Goal: Transaction & Acquisition: Book appointment/travel/reservation

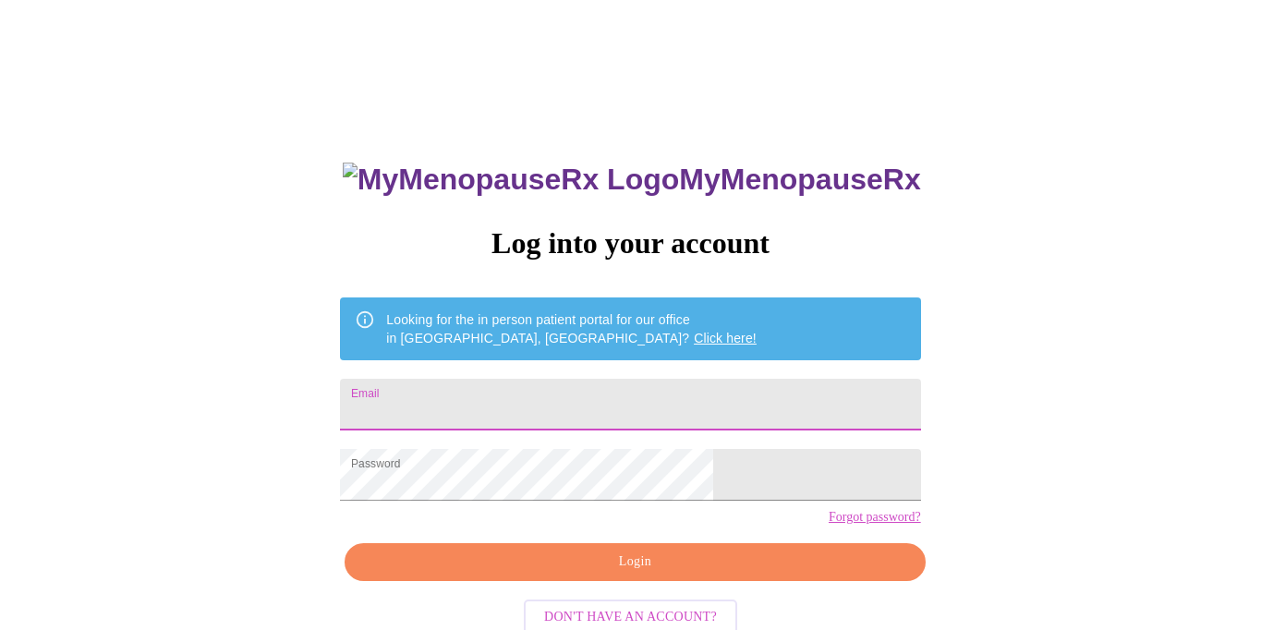
click at [553, 391] on input "Email" at bounding box center [630, 405] width 580 height 52
type input "[EMAIL_ADDRESS][PERSON_NAME][PERSON_NAME][DOMAIN_NAME]"
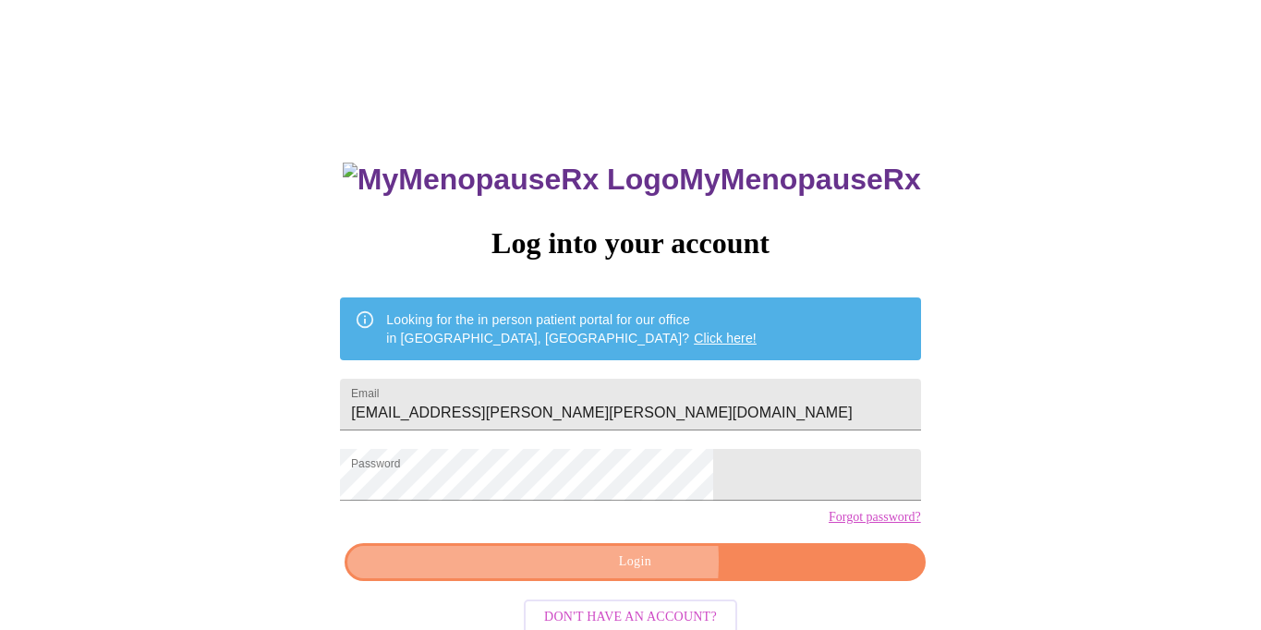
click at [591, 574] on span "Login" at bounding box center [635, 562] width 538 height 23
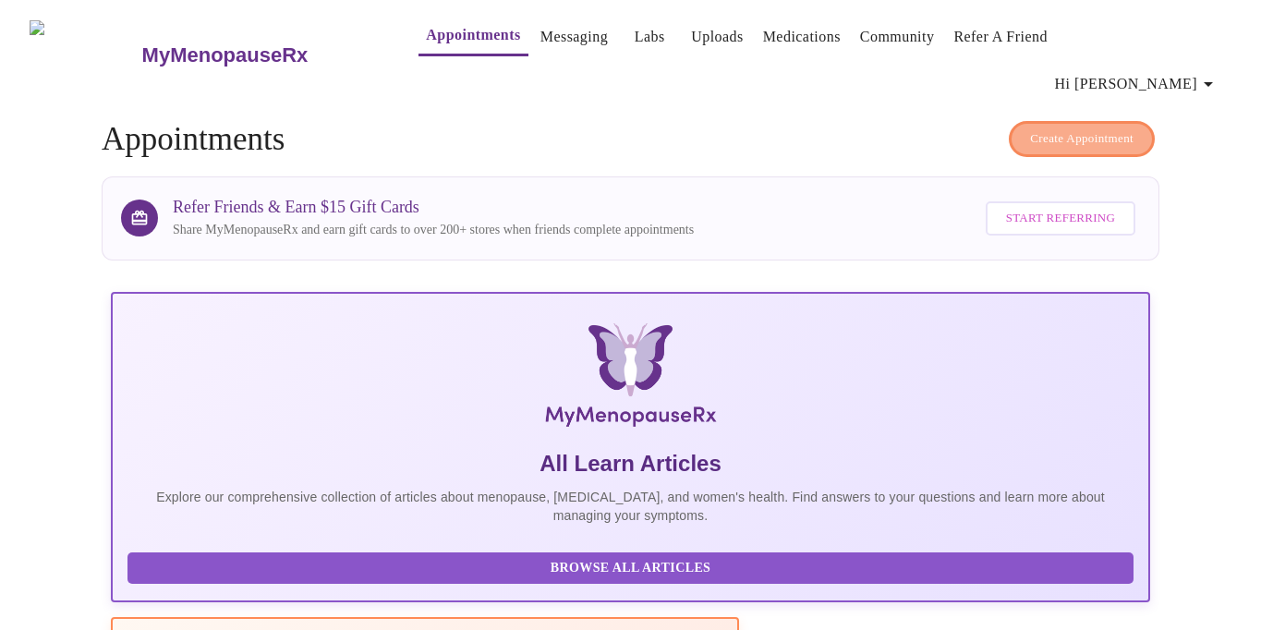
click at [1030, 128] on span "Create Appointment" at bounding box center [1081, 138] width 103 height 21
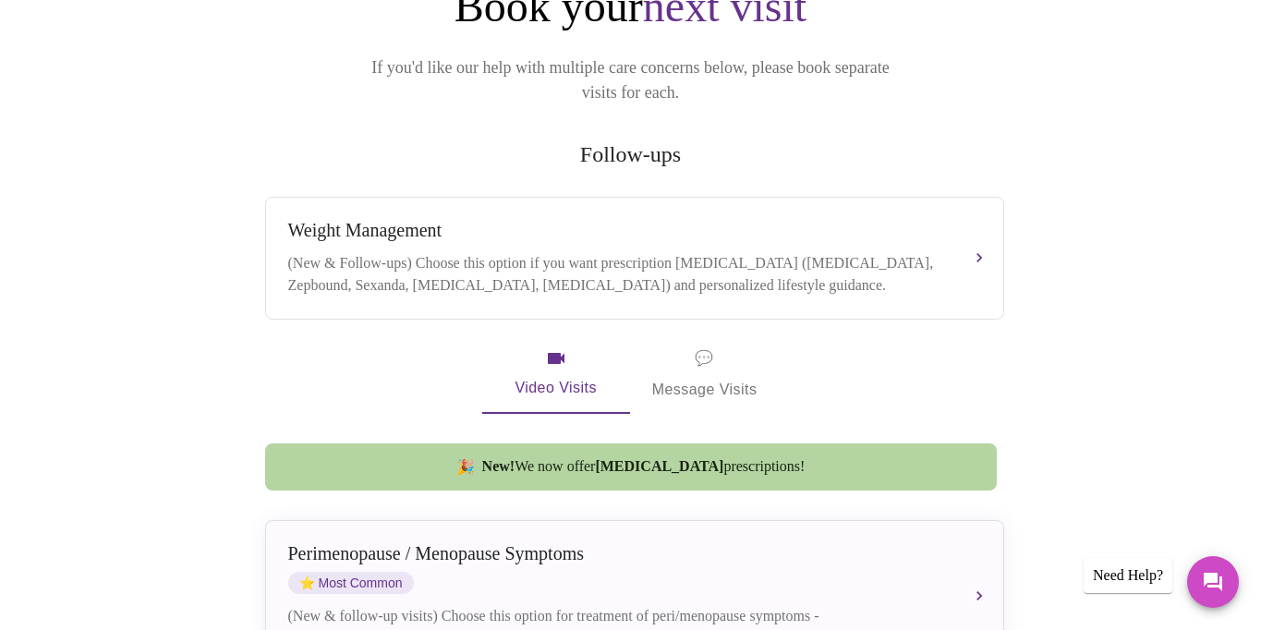
scroll to position [268, 0]
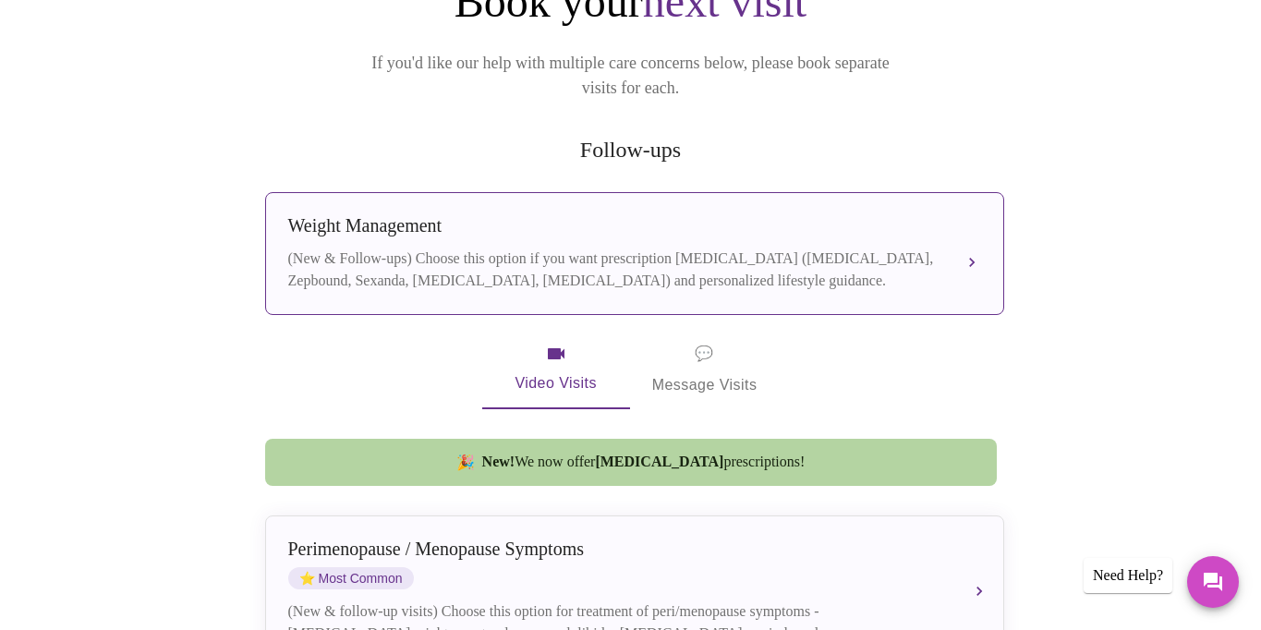
click at [910, 248] on div "(New & Follow-ups) Choose this option if you want prescription [MEDICAL_DATA] (…" at bounding box center [616, 270] width 656 height 44
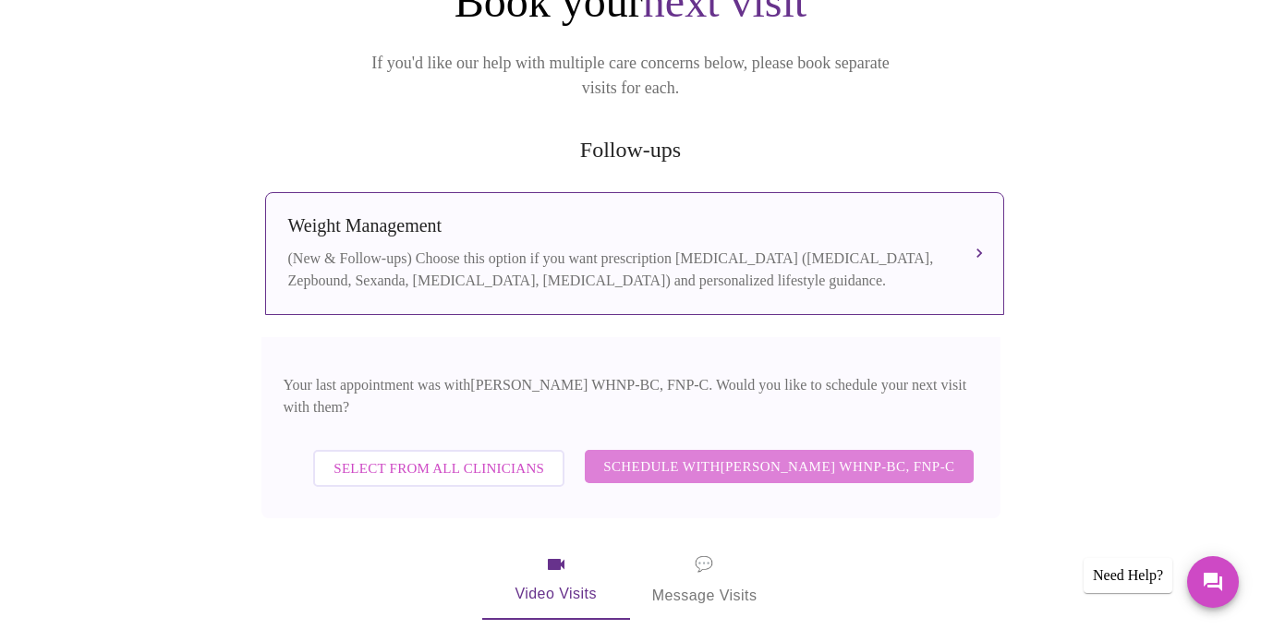
click at [880, 455] on span "Schedule with [PERSON_NAME] WHNP-BC, FNP-C" at bounding box center [778, 467] width 351 height 24
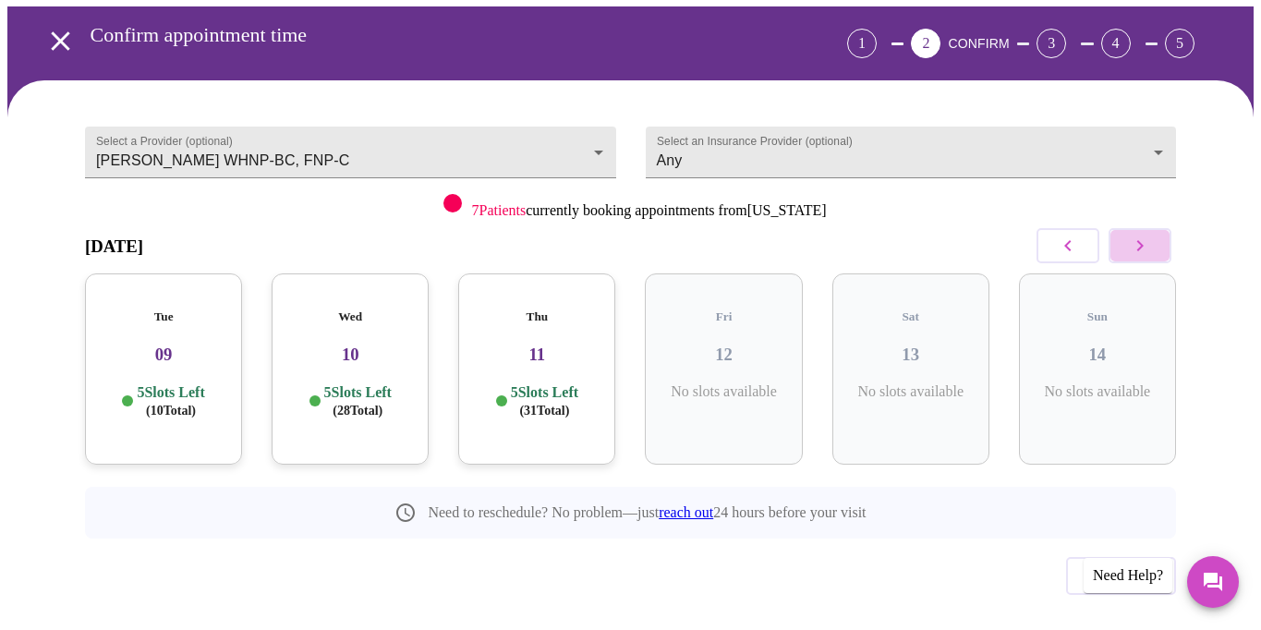
click at [1141, 235] on icon "button" at bounding box center [1140, 246] width 22 height 22
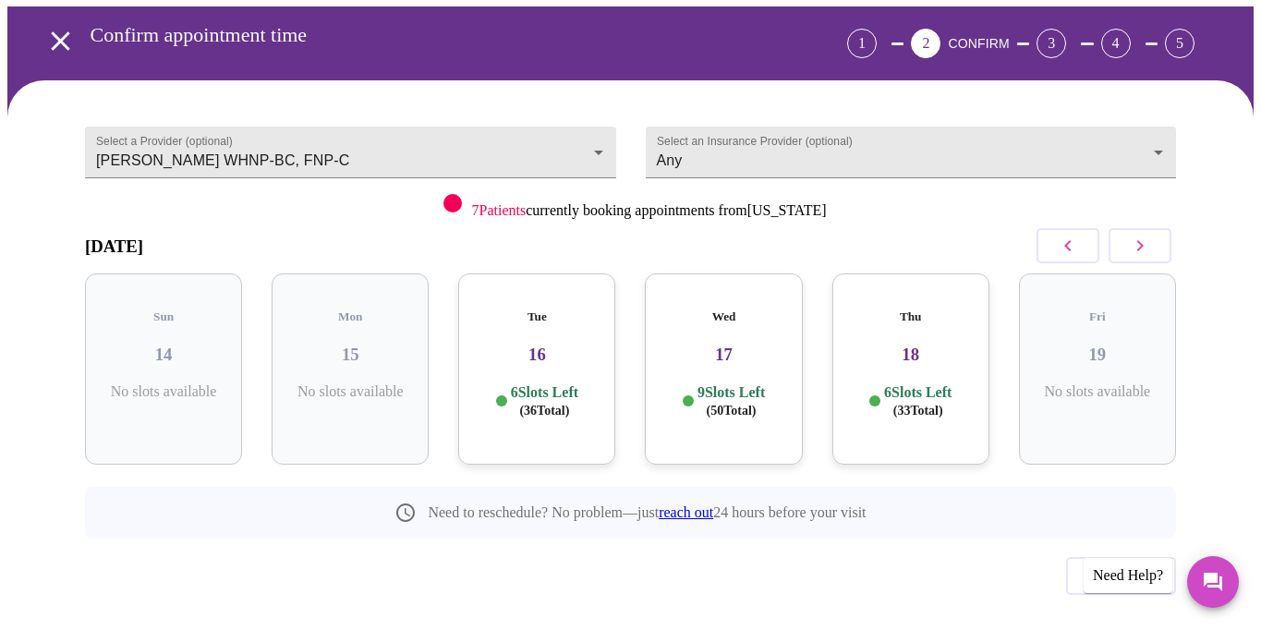
click at [1141, 235] on icon "button" at bounding box center [1140, 246] width 22 height 22
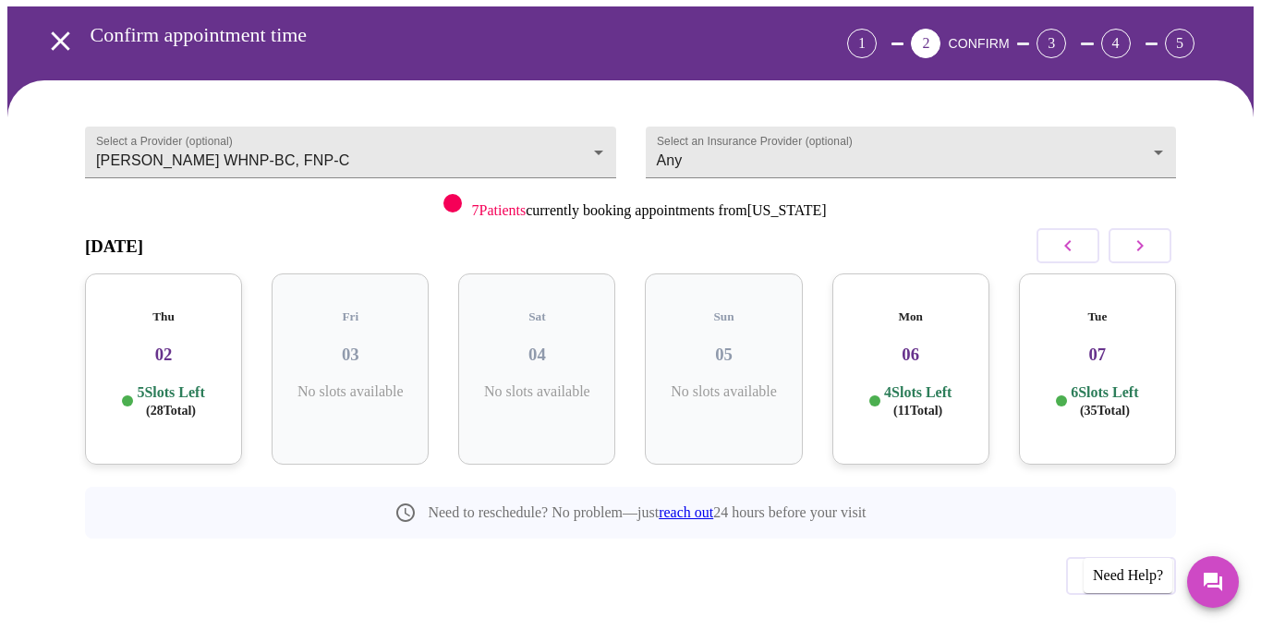
click at [152, 345] on h3 "02" at bounding box center [164, 355] width 128 height 20
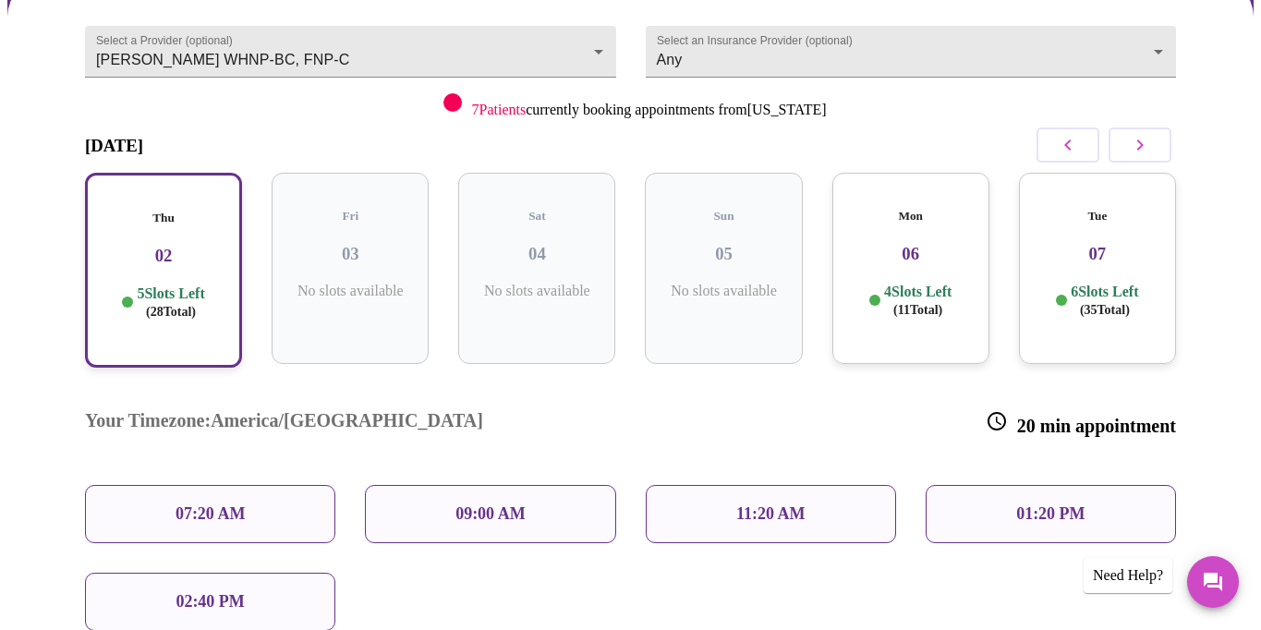
scroll to position [200, 0]
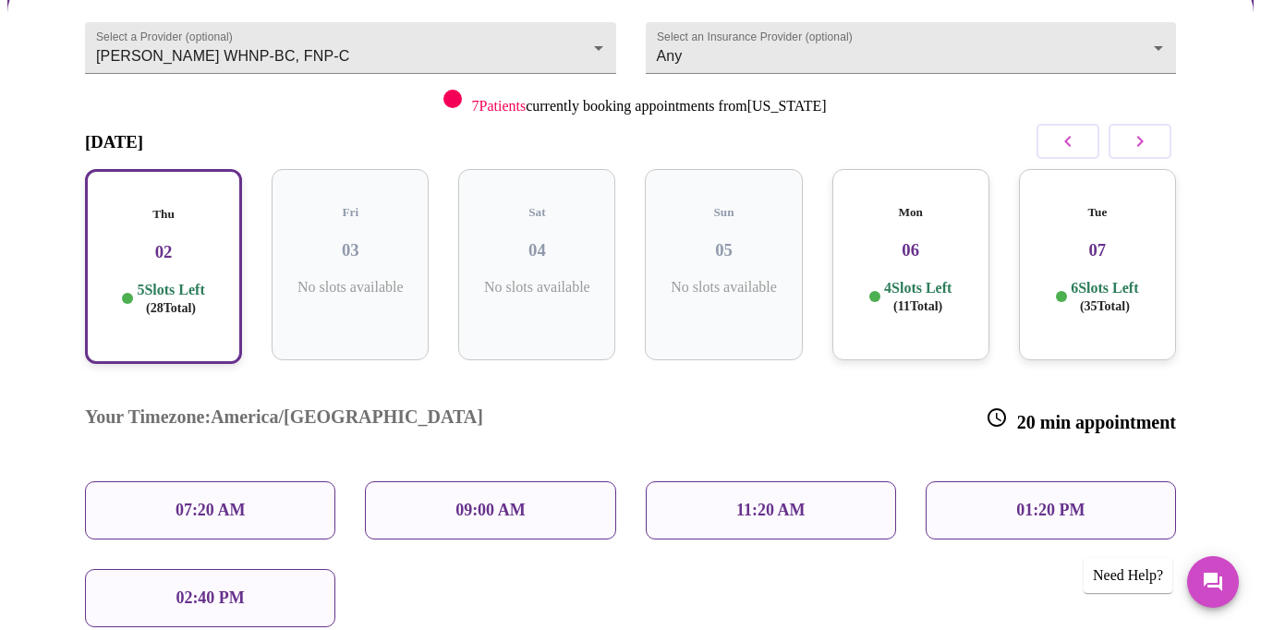
click at [932, 279] on p "4 Slots Left ( 11 Total)" at bounding box center [917, 297] width 67 height 36
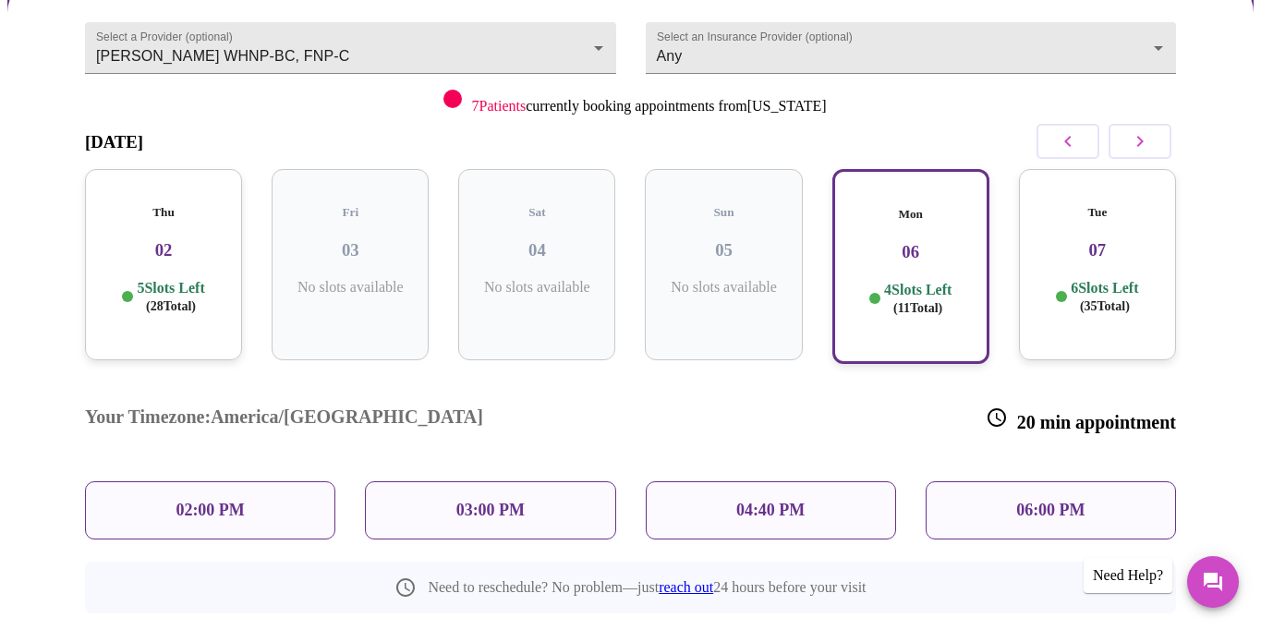
click at [850, 481] on div "04:40 PM" at bounding box center [771, 510] width 250 height 58
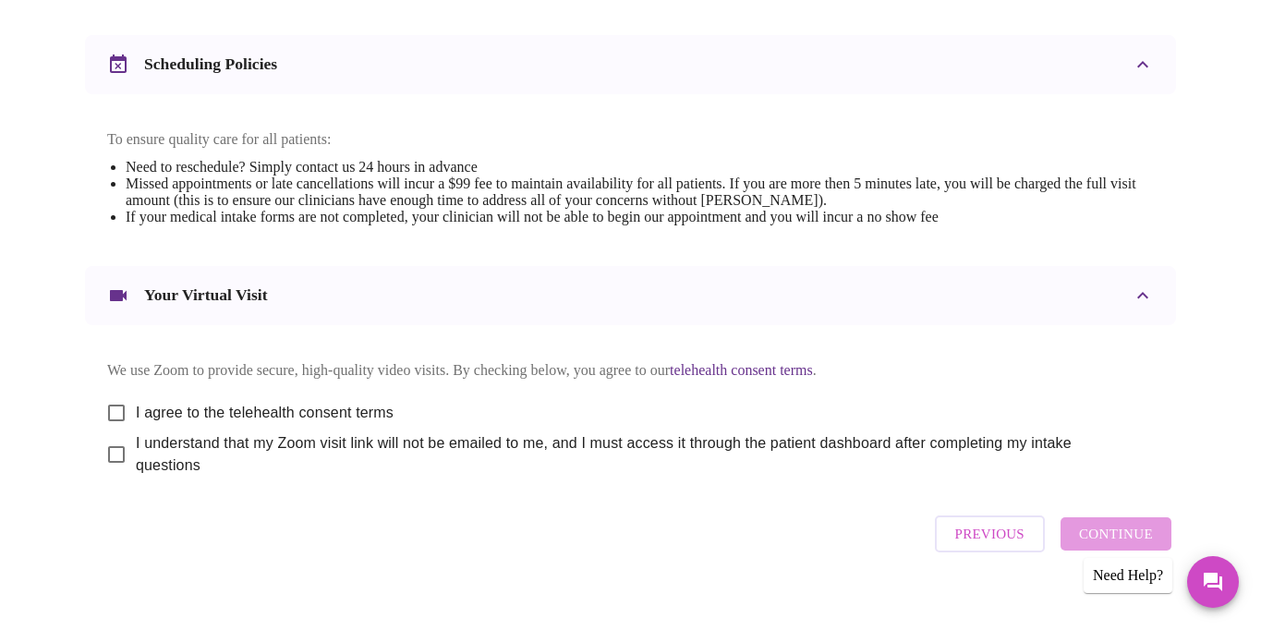
scroll to position [709, 0]
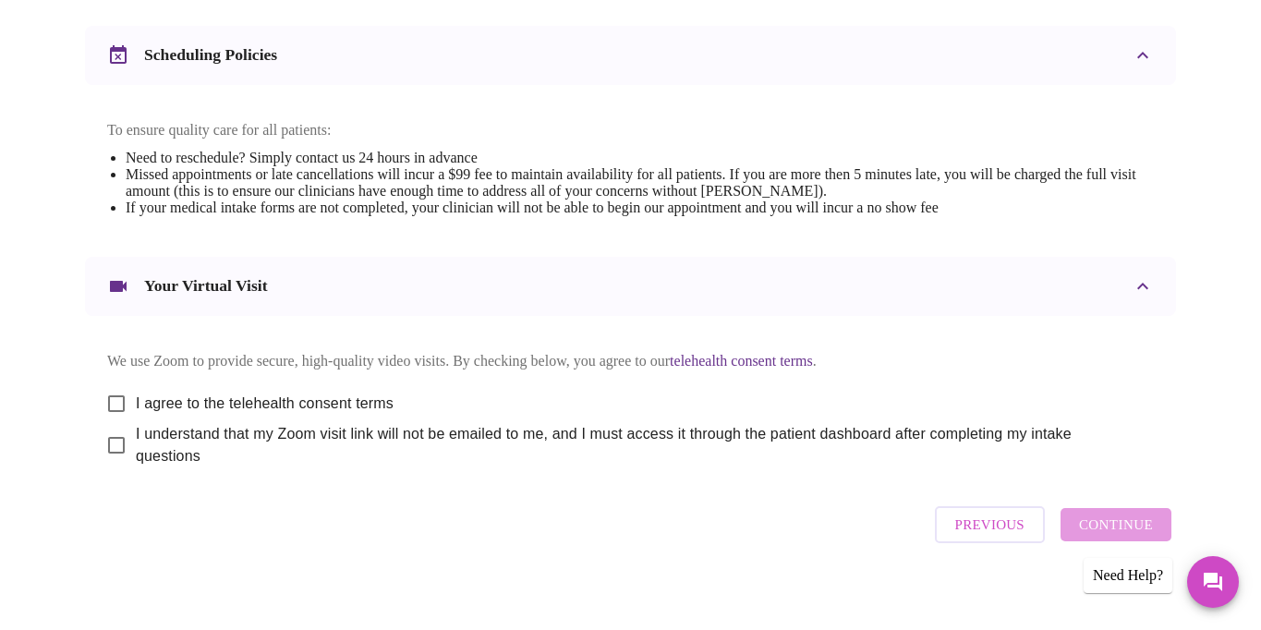
click at [1094, 510] on div "Previous Continue" at bounding box center [1053, 524] width 246 height 55
click at [110, 387] on input "I agree to the telehealth consent terms" at bounding box center [116, 403] width 39 height 39
checkbox input "true"
click at [111, 440] on input "I understand that my Zoom visit link will not be emailed to me, and I must acce…" at bounding box center [116, 445] width 39 height 39
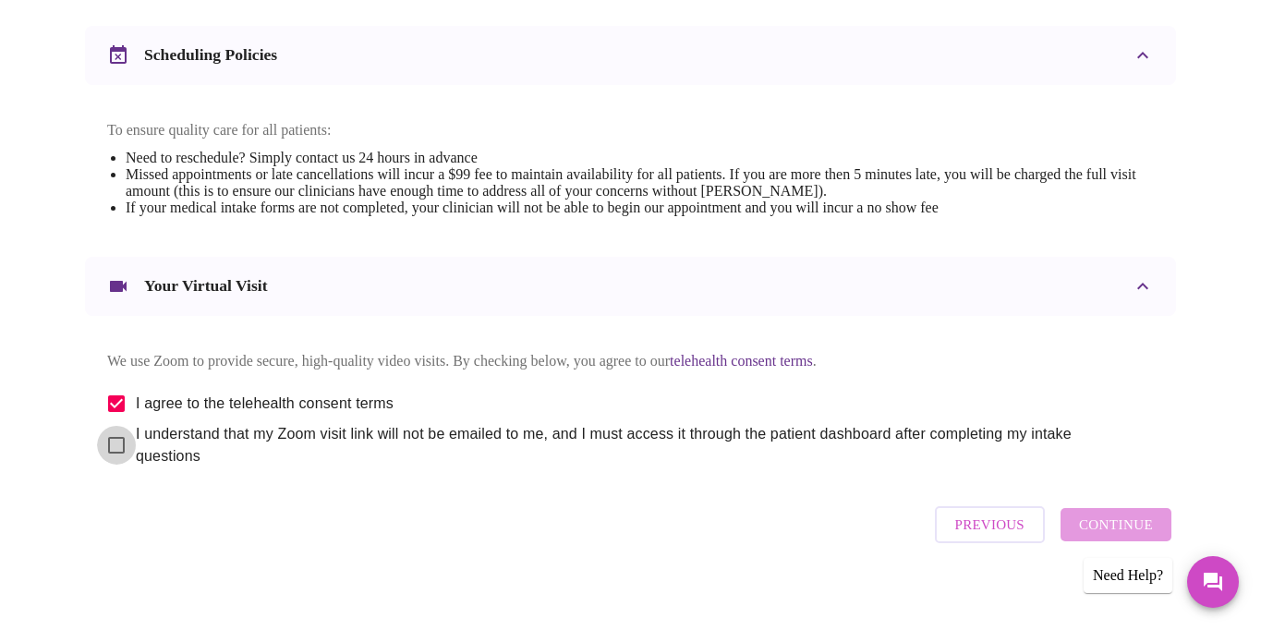
checkbox input "true"
click at [1123, 513] on span "Continue" at bounding box center [1116, 525] width 74 height 24
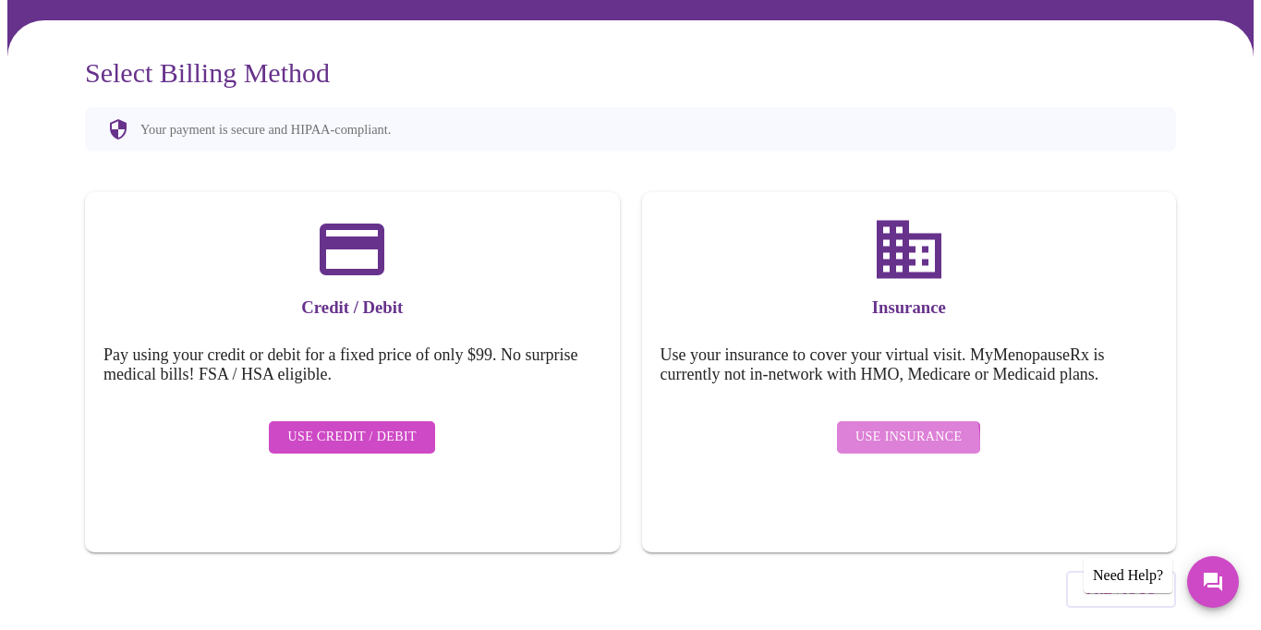
click at [870, 426] on span "Use Insurance" at bounding box center [909, 437] width 106 height 23
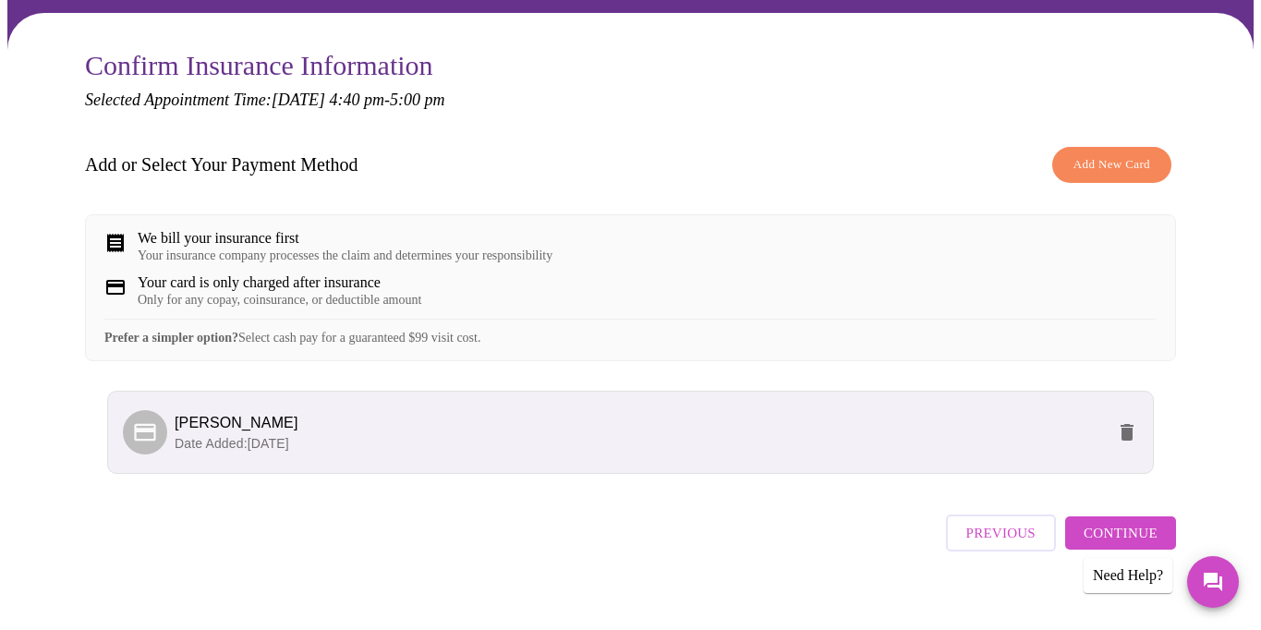
scroll to position [172, 0]
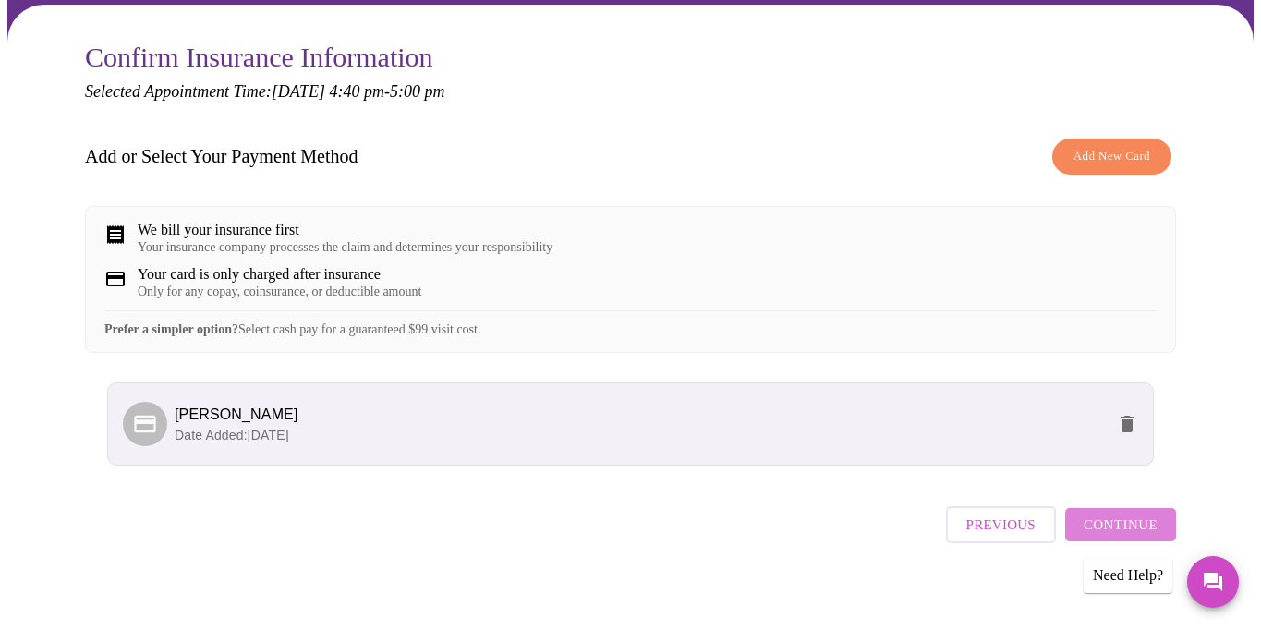
click at [1155, 519] on span "Continue" at bounding box center [1121, 525] width 74 height 24
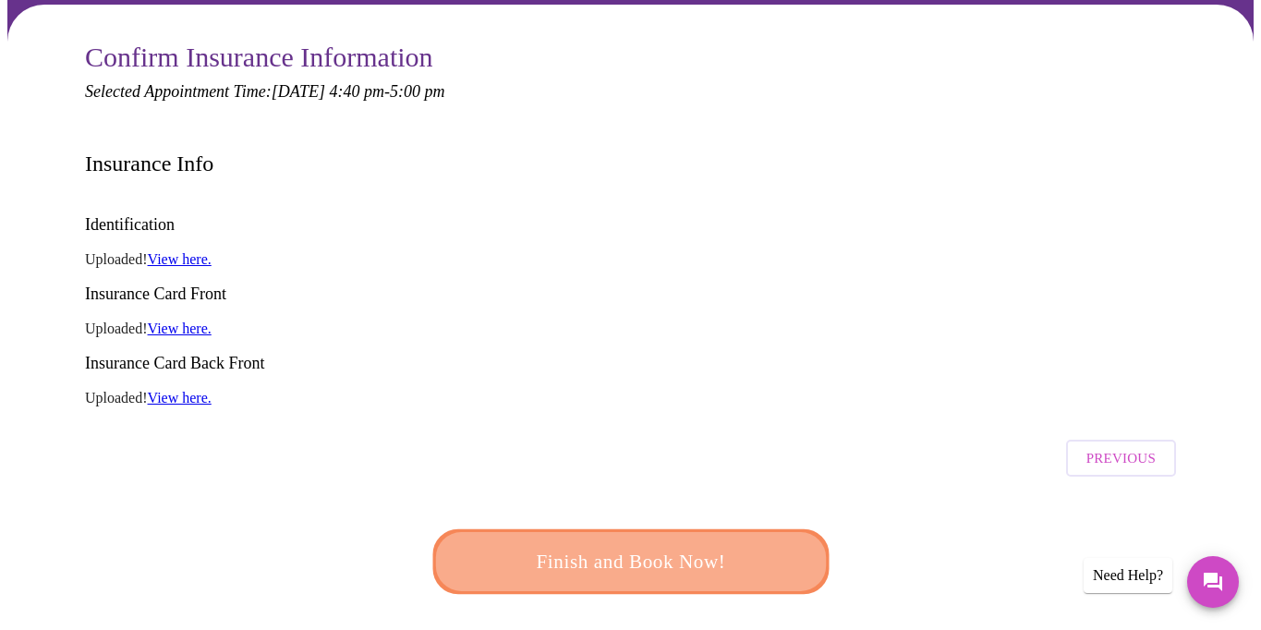
click at [679, 545] on span "Finish and Book Now!" at bounding box center [630, 562] width 342 height 34
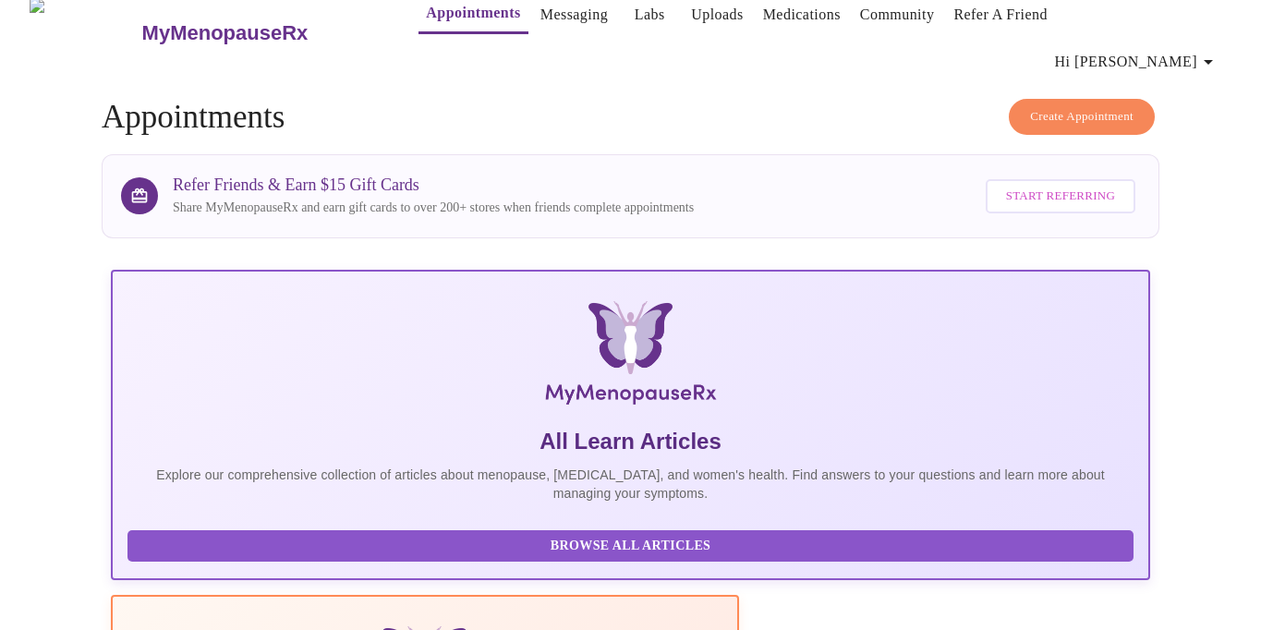
scroll to position [23, 0]
